Goal: Task Accomplishment & Management: Complete application form

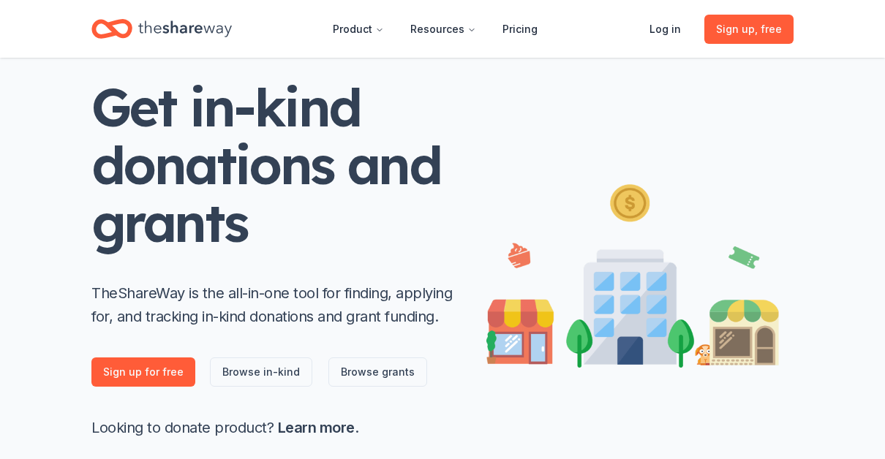
scroll to position [146, 0]
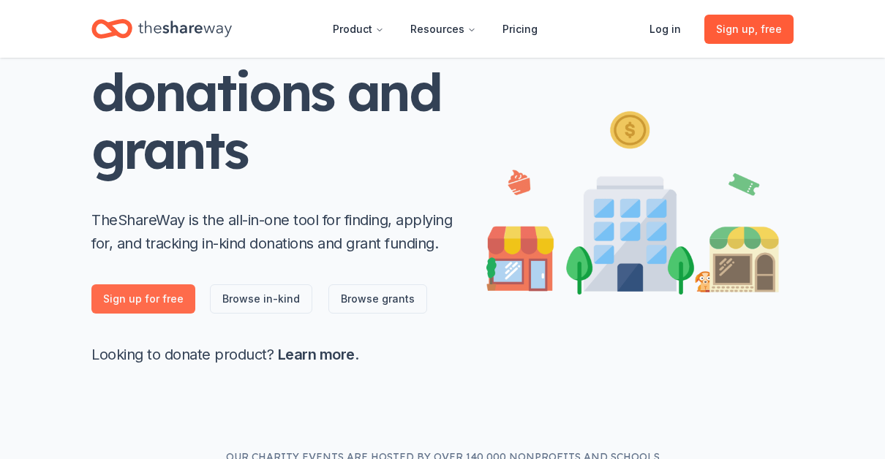
click at [170, 301] on link "Sign up for free" at bounding box center [143, 298] width 104 height 29
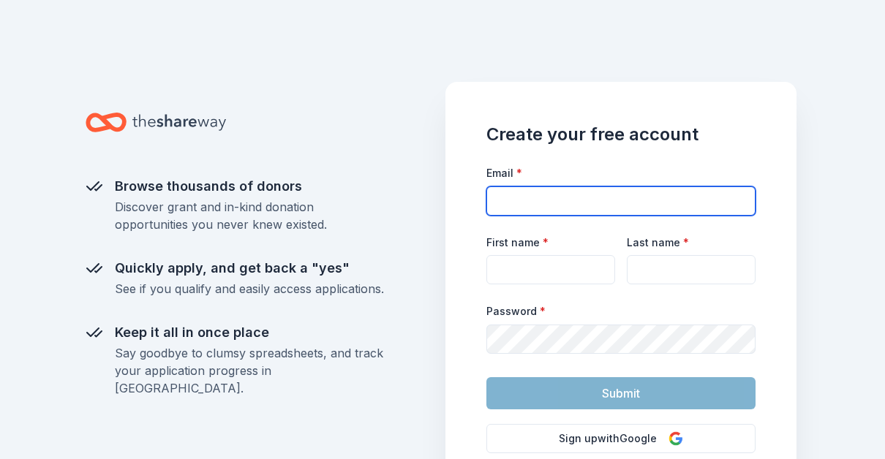
click at [555, 197] on input "Email *" at bounding box center [620, 200] width 269 height 29
click at [543, 203] on input "Email *" at bounding box center [620, 200] width 269 height 29
click at [546, 203] on input "Email *" at bounding box center [620, 200] width 269 height 29
click at [513, 205] on input "Email *" at bounding box center [620, 200] width 269 height 29
type input "[EMAIL_ADDRESS][DOMAIN_NAME]"
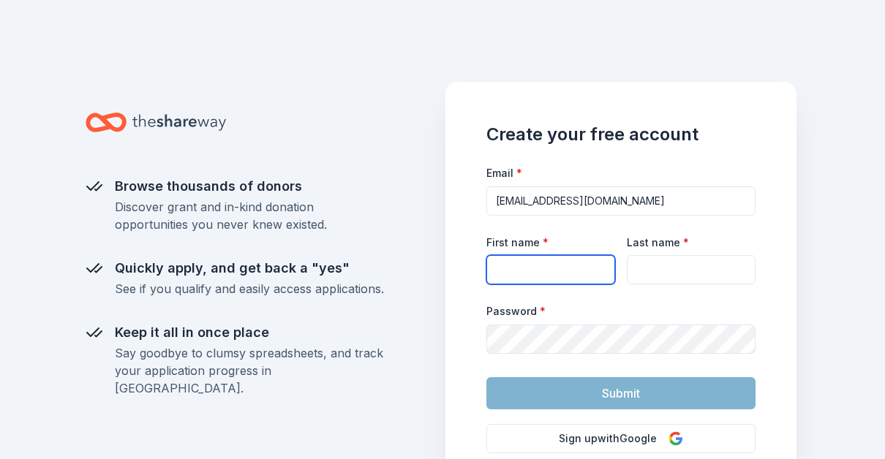
click at [573, 275] on input "First name *" at bounding box center [550, 269] width 129 height 29
type input "[PERSON_NAME]"
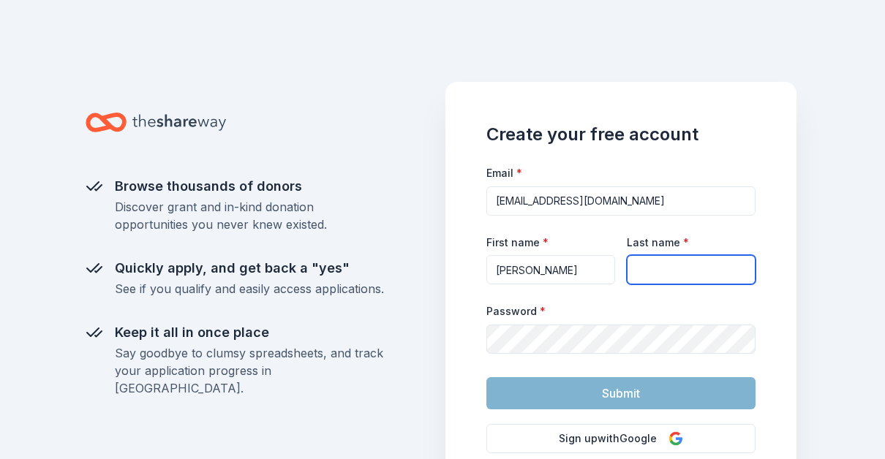
type input "Bradford"
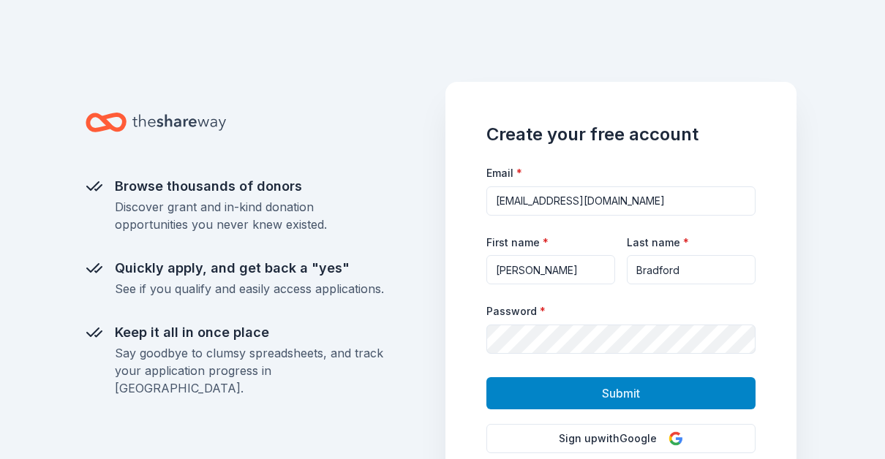
click at [648, 397] on button "Submit" at bounding box center [620, 393] width 269 height 32
click at [633, 390] on span "Submit" at bounding box center [621, 393] width 38 height 19
click at [633, 391] on span "Submit" at bounding box center [621, 393] width 38 height 19
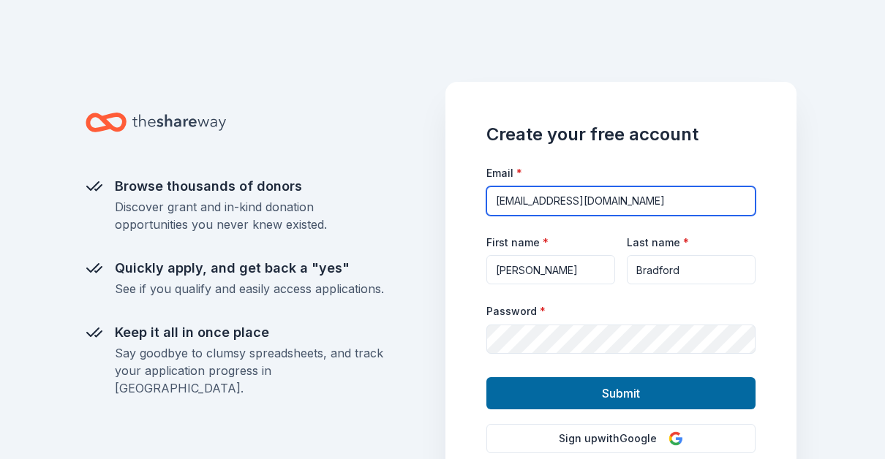
click at [643, 200] on input "[EMAIL_ADDRESS][DOMAIN_NAME]" at bounding box center [620, 200] width 269 height 29
click at [845, 115] on div "Browse thousands of donors Discover grant and in-kind donation opportunities yo…" at bounding box center [442, 229] width 885 height 459
click at [638, 203] on input "[EMAIL_ADDRESS][DOMAIN_NAME]" at bounding box center [620, 200] width 269 height 29
type input "d"
type input "[EMAIL_ADDRESS][DOMAIN_NAME]"
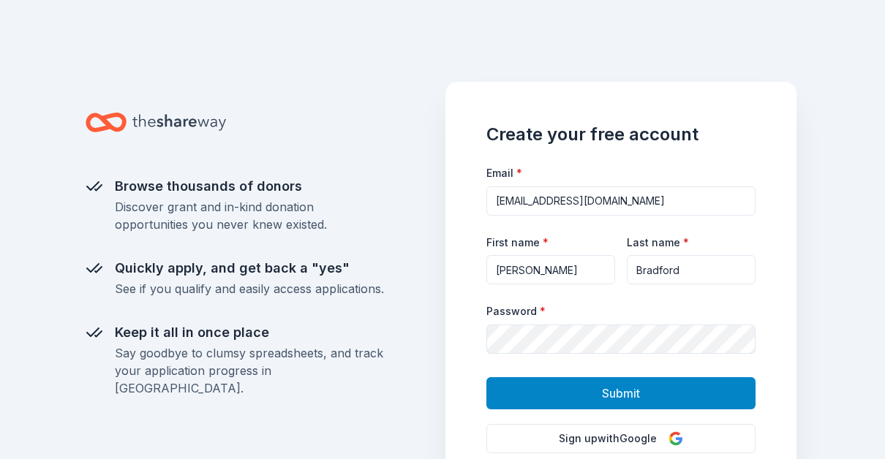
click at [600, 389] on button "Submit" at bounding box center [620, 393] width 269 height 32
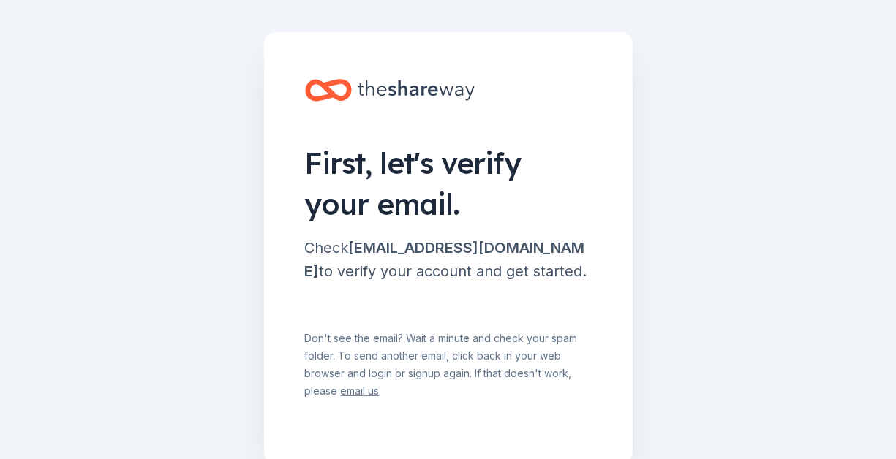
scroll to position [108, 0]
